Goal: Transaction & Acquisition: Purchase product/service

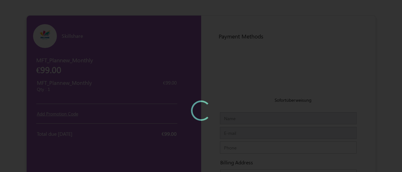
type input "MFTTestCustomerSep"
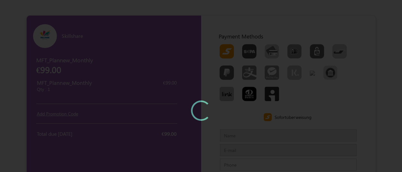
type input "[EMAIL_ADDRESS][DOMAIN_NAME]"
type input "7373968085"
type input "[PERSON_NAME][GEOGRAPHIC_DATA]"
type input "600073600100"
type input "Chennaichennai"
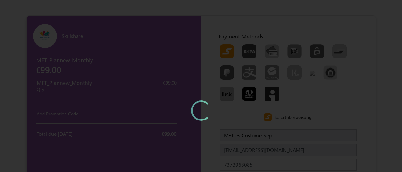
type input "IndiaIndia"
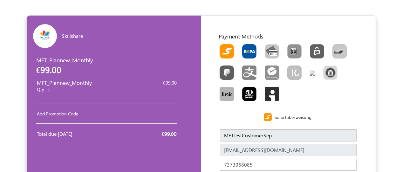
click at [249, 51] on img "Toolbar with button groups" at bounding box center [249, 51] width 14 height 14
click at [246, 48] on input "Toolbar with button groups" at bounding box center [244, 46] width 4 height 4
radio input "true"
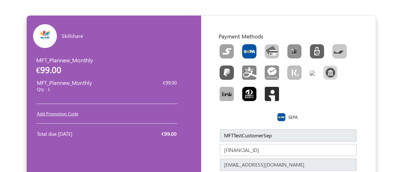
scroll to position [181, 0]
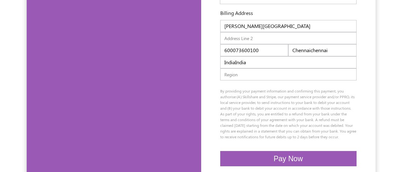
type input "[FINANCIAL_ID]"
click at [288, 163] on span "Pay Now" at bounding box center [288, 158] width 29 height 8
